Goal: Task Accomplishment & Management: Complete application form

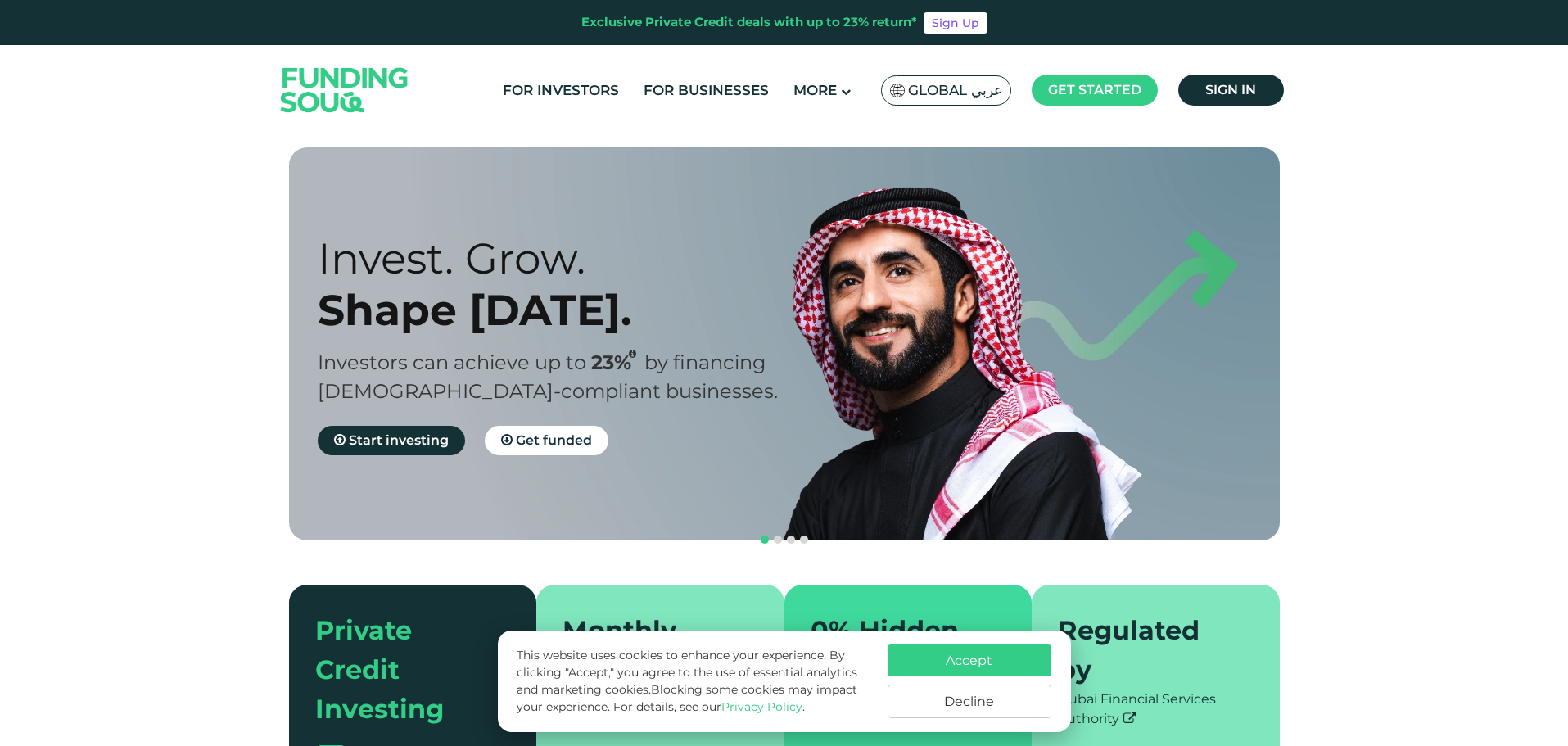
click at [1044, 660] on button "Accept" at bounding box center [970, 661] width 164 height 32
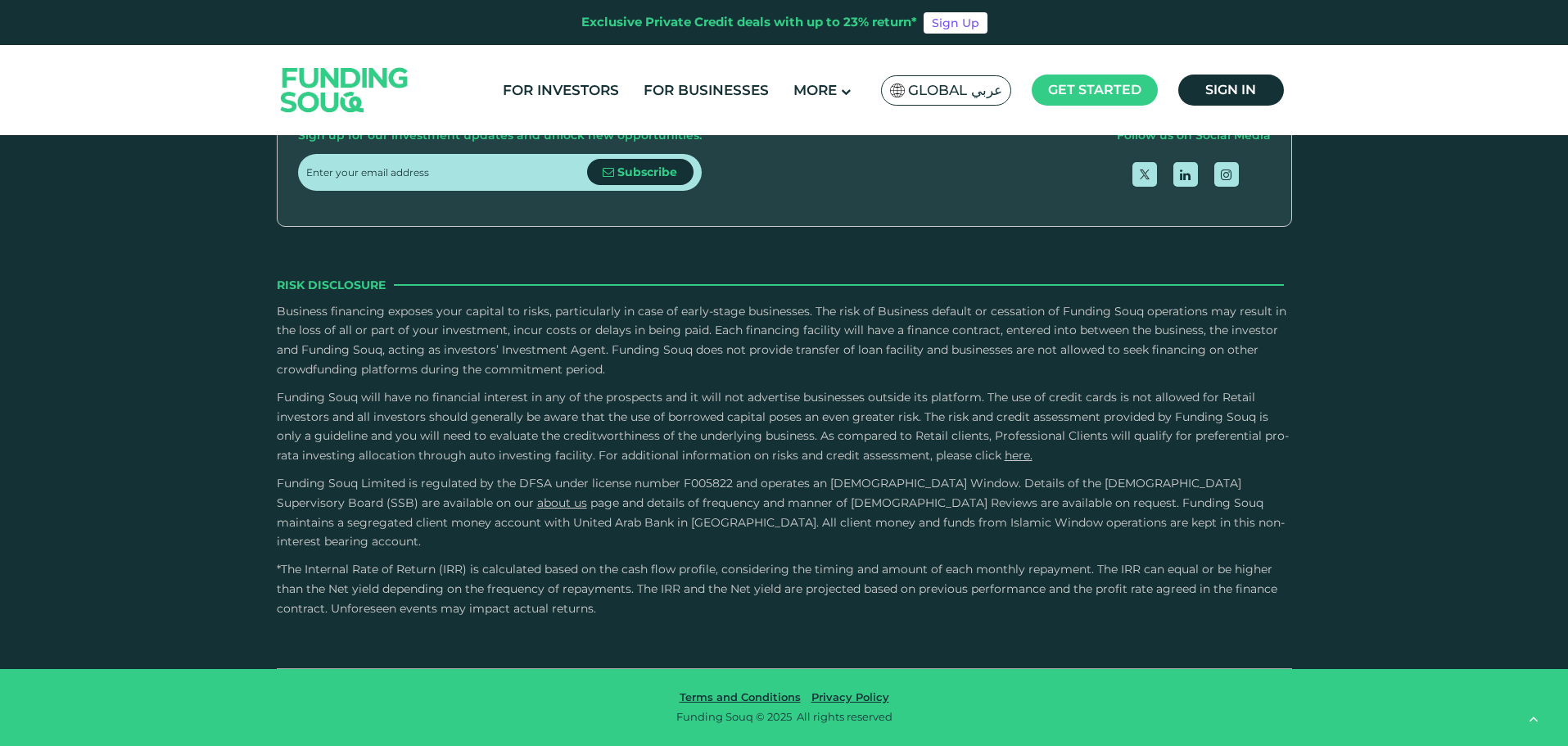
scroll to position [5256, 0]
type tc-range-slider "4"
drag, startPoint x: 490, startPoint y: 280, endPoint x: 502, endPoint y: 291, distance: 16.3
click at [490, 191] on input "email" at bounding box center [447, 172] width 281 height 37
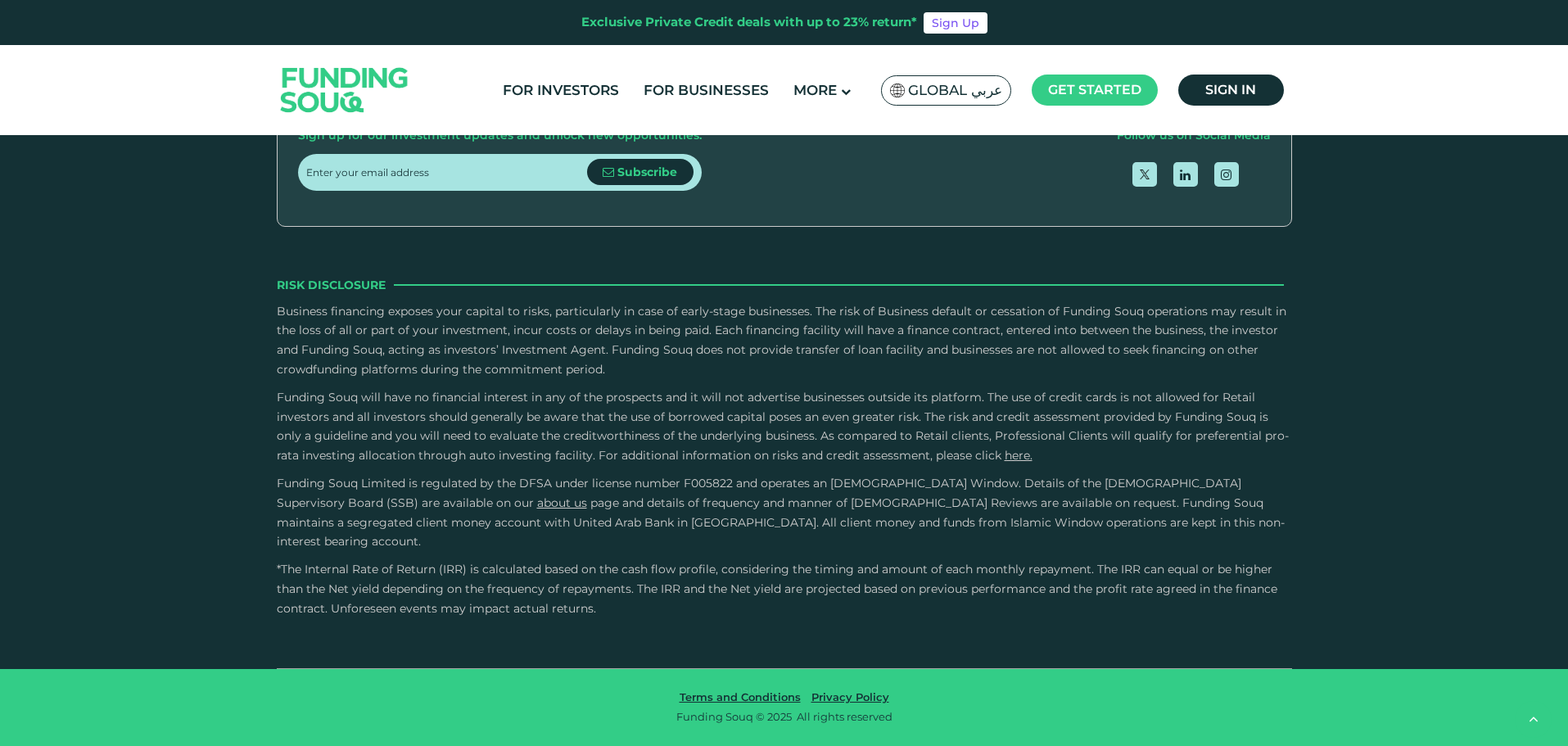
drag, startPoint x: 708, startPoint y: 389, endPoint x: 723, endPoint y: 383, distance: 16.2
click at [726, 294] on div "Risk Disclosure" at bounding box center [784, 285] width 1015 height 18
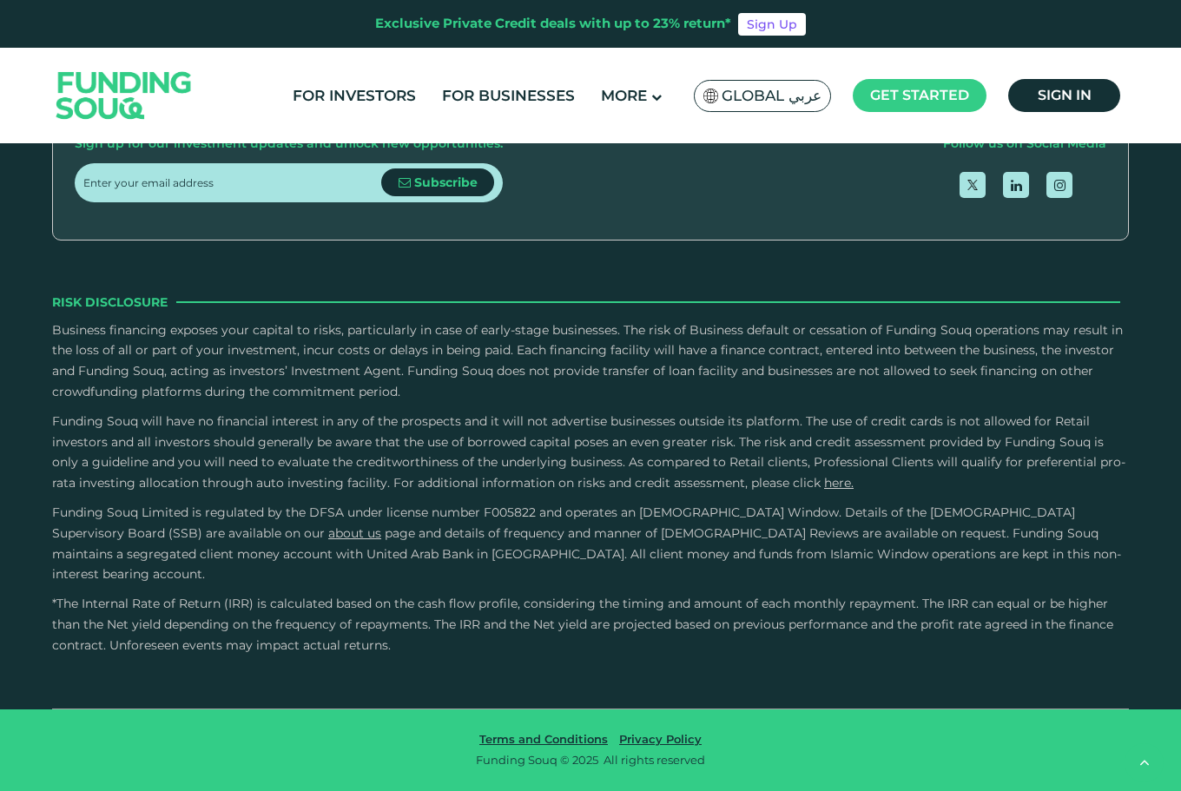
click at [272, 202] on input "email" at bounding box center [232, 182] width 298 height 39
click at [240, 202] on input "email" at bounding box center [232, 182] width 298 height 39
type input "test@test.com"
click at [425, 190] on span "Subscribe" at bounding box center [445, 183] width 63 height 16
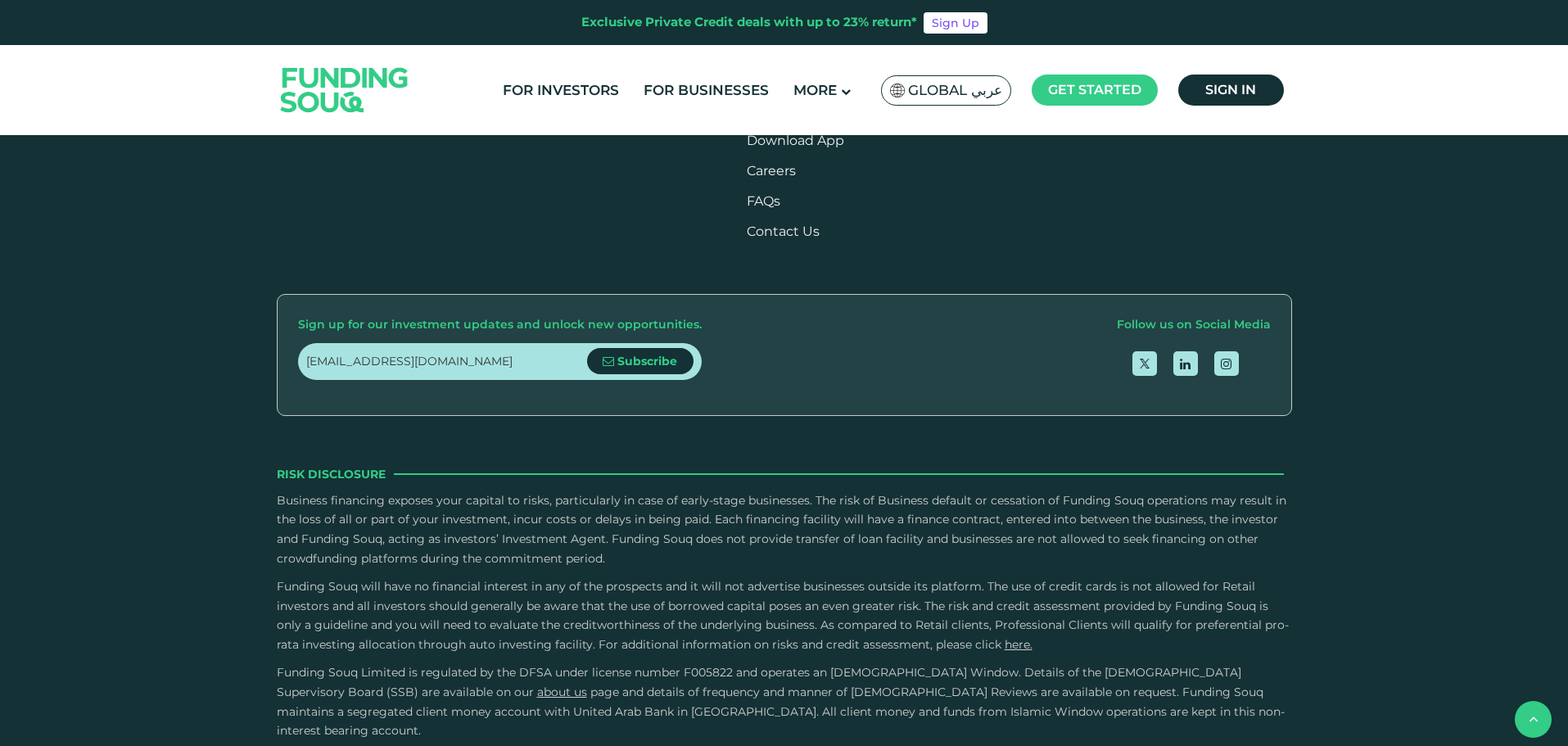
scroll to position [1979, 0]
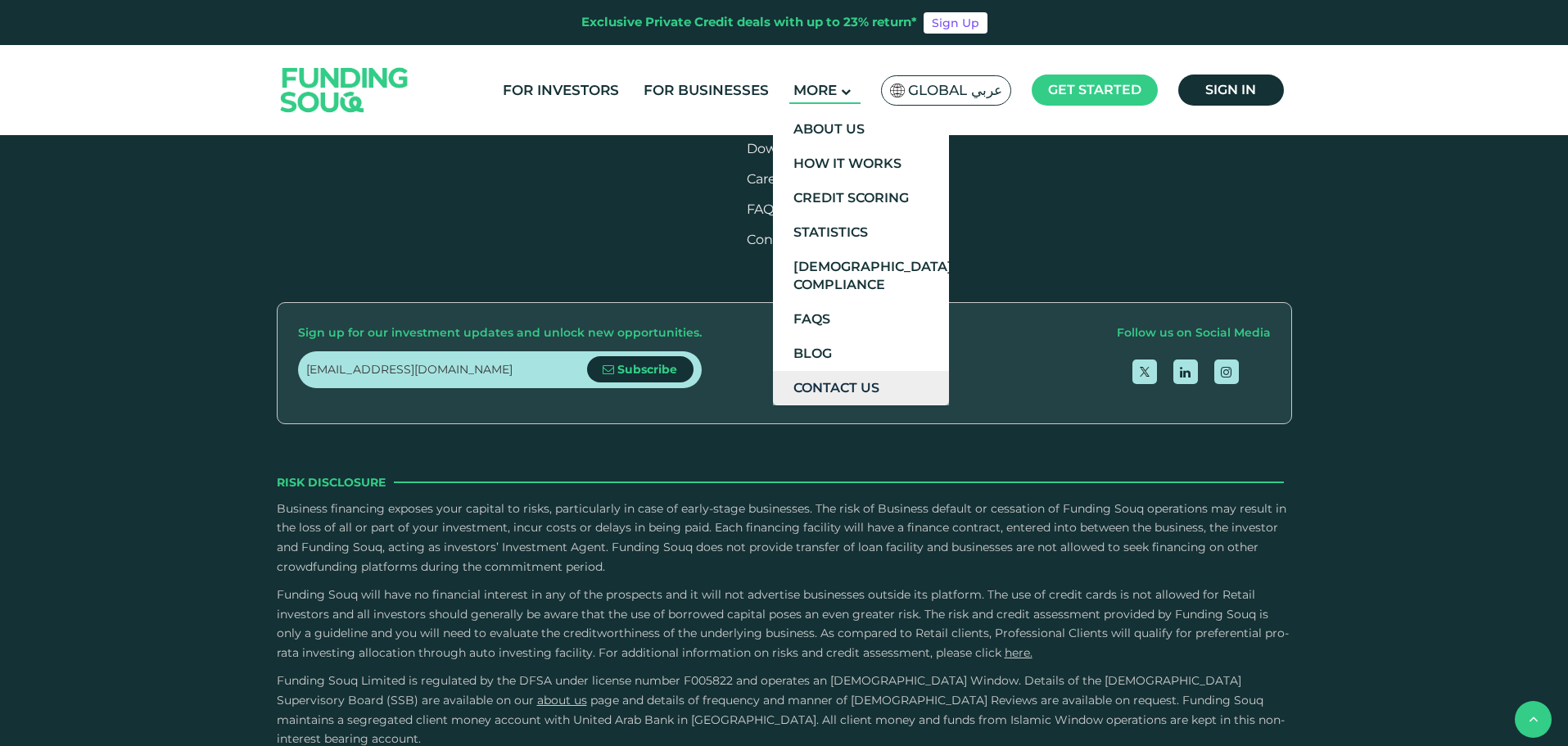
click at [878, 387] on link "Contact Us" at bounding box center [861, 388] width 176 height 34
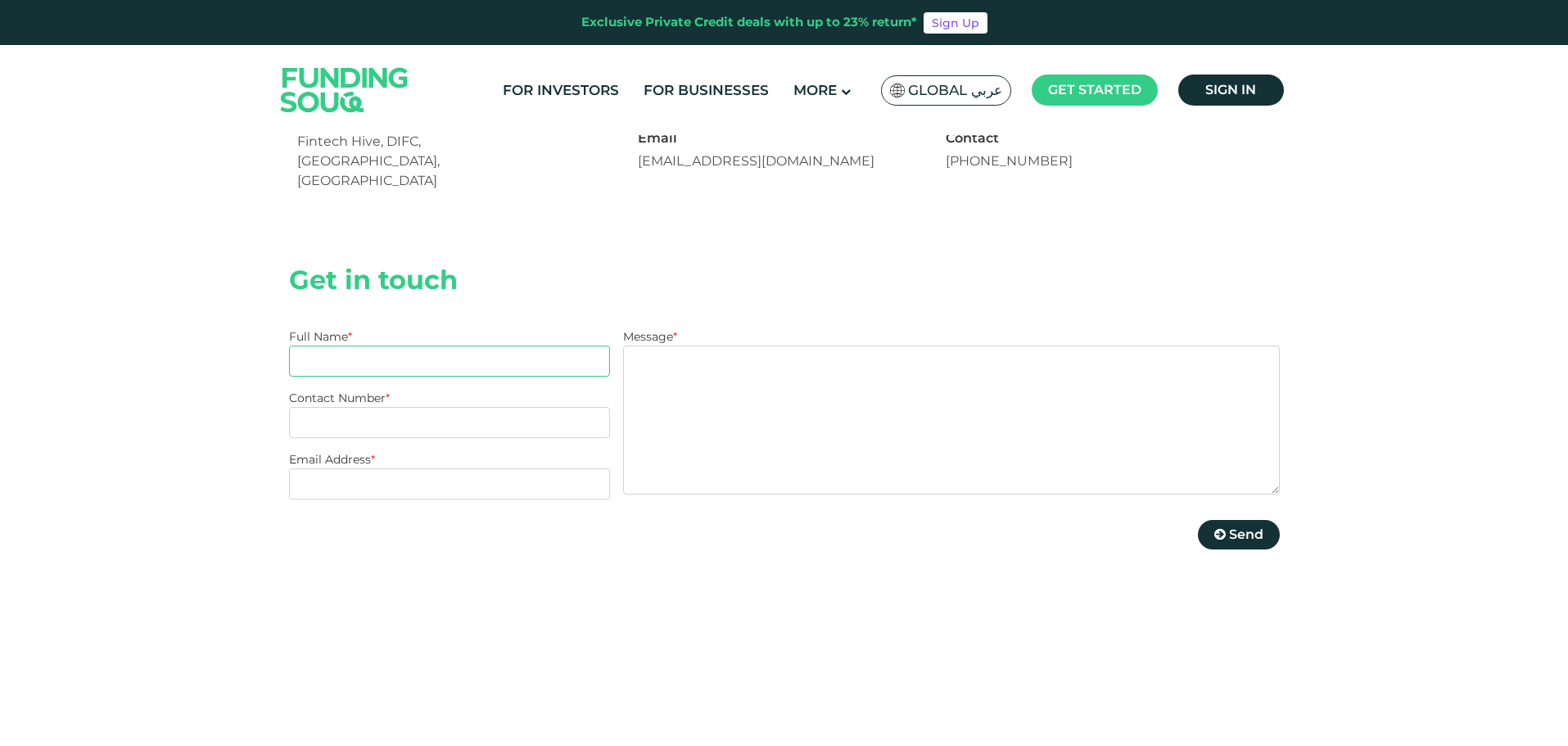
click at [404, 346] on input "Full Name *" at bounding box center [450, 361] width 322 height 31
type input "[PERSON_NAME]"
type input "[PHONE_NUMBER]"
type input "[EMAIL_ADDRESS][DOMAIN_NAME]"
click at [745, 373] on textarea "Message *" at bounding box center [951, 421] width 656 height 149
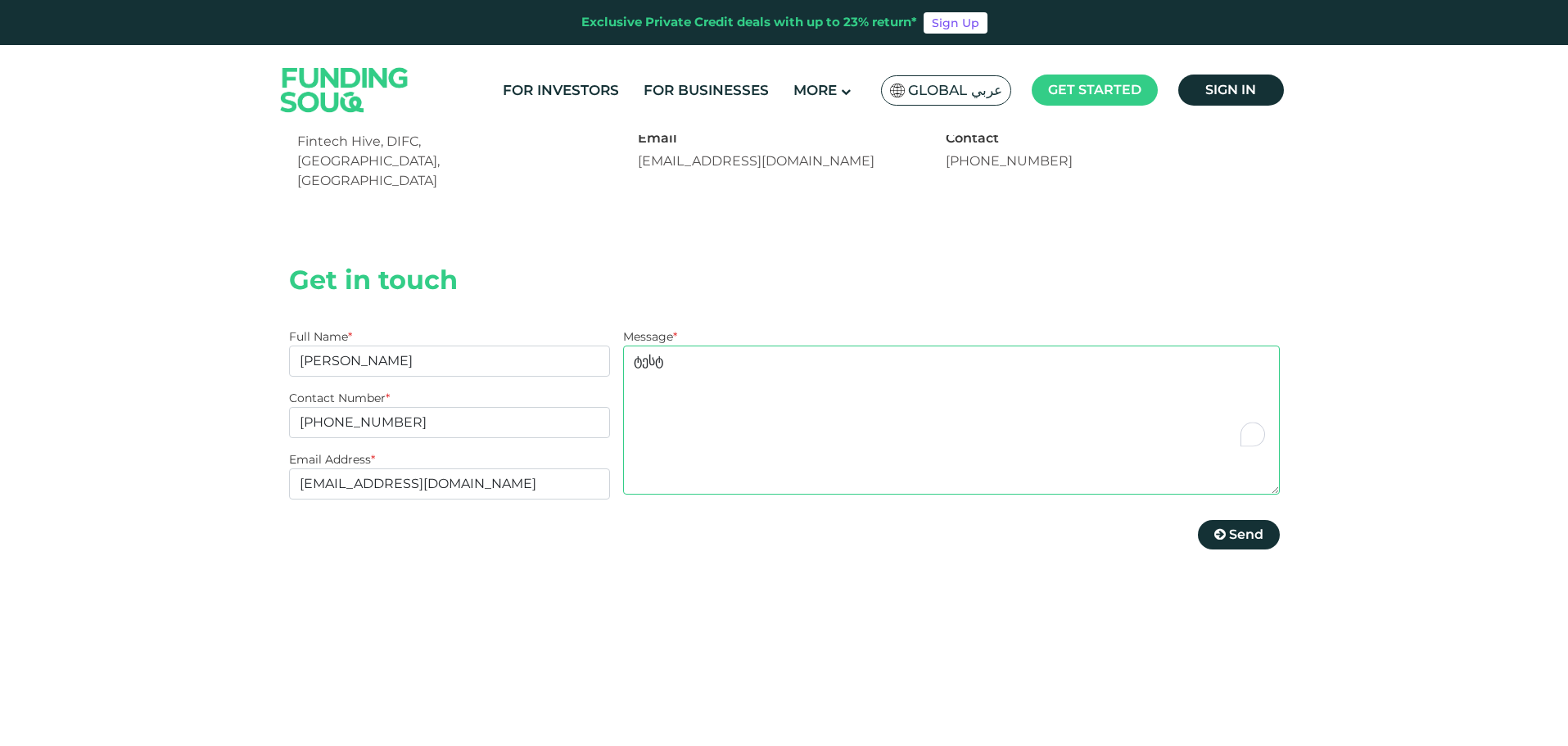
type textarea "ტესტ"
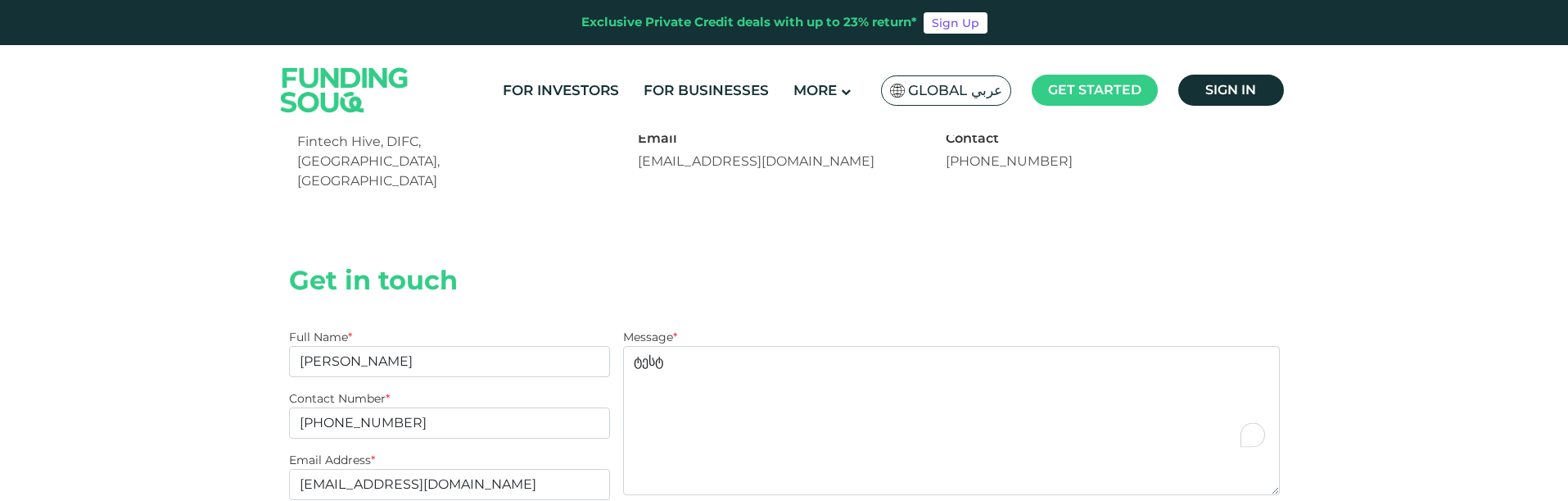
scroll to position [409, 0]
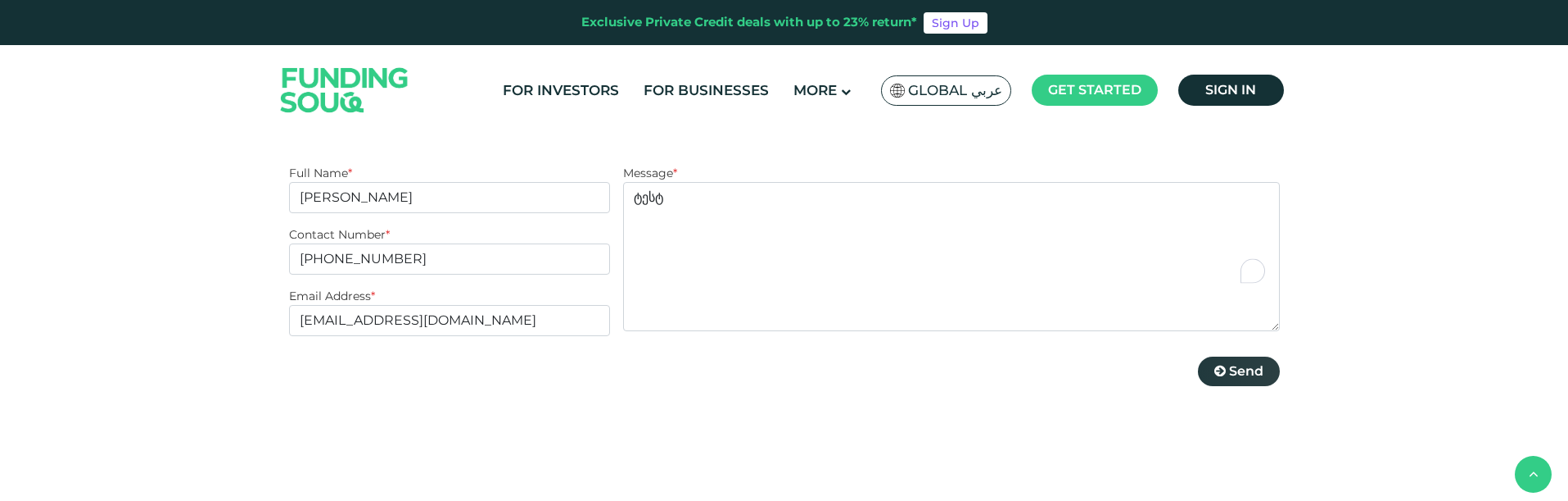
click at [1246, 363] on span "Send" at bounding box center [1246, 371] width 34 height 16
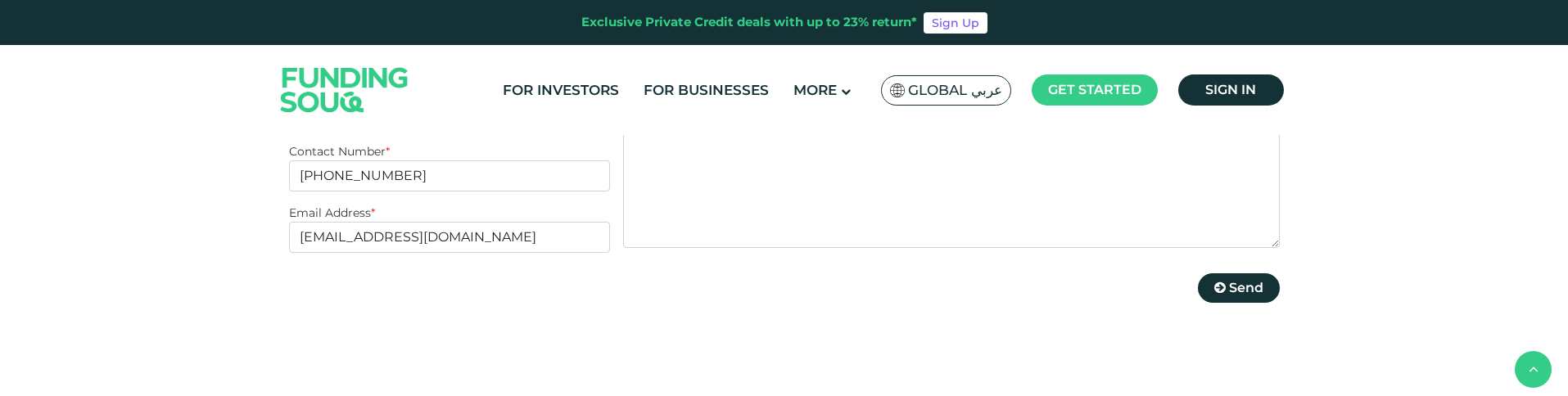
scroll to position [491, 0]
click at [1222, 282] on icon at bounding box center [1220, 289] width 11 height 13
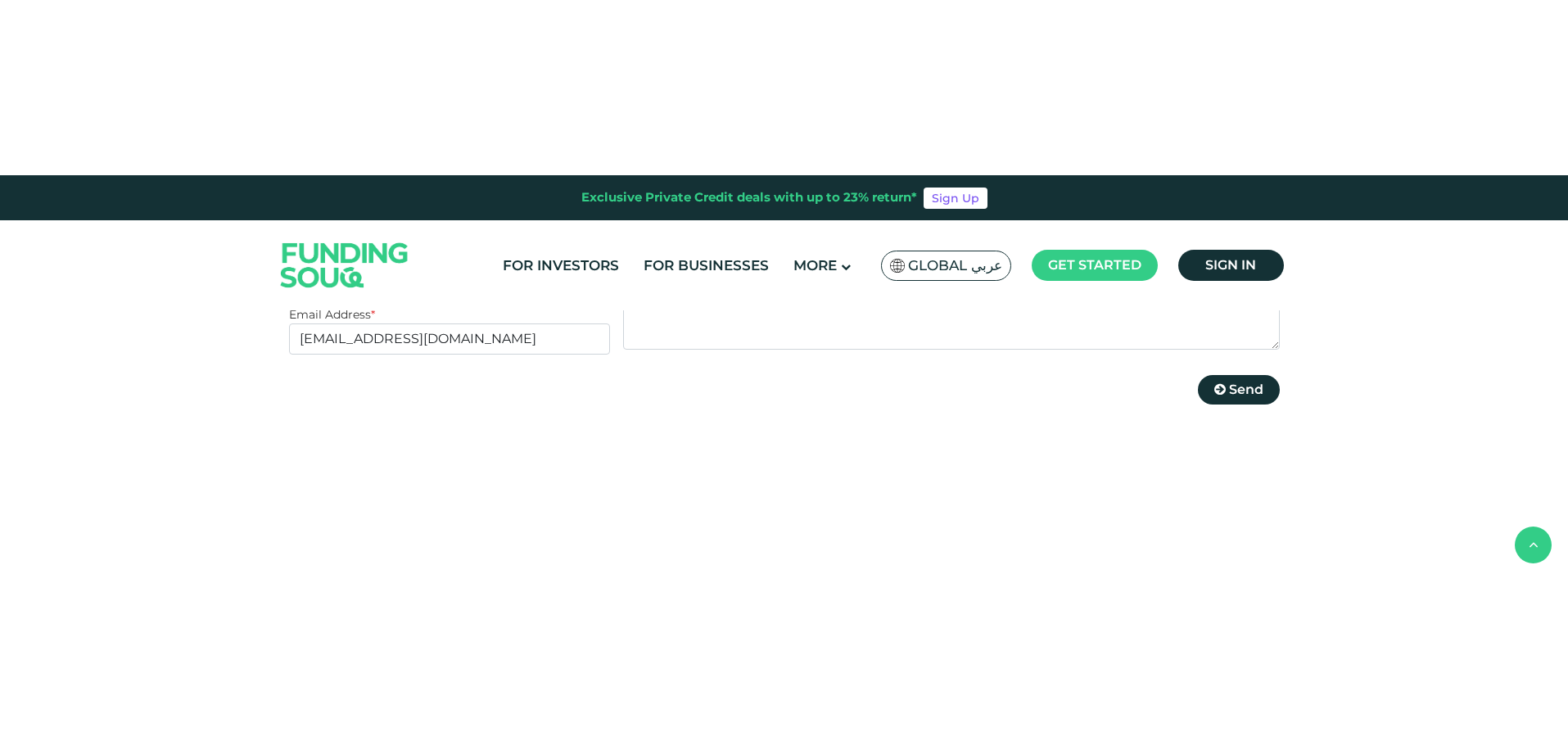
scroll to position [573, 0]
